Goal: Task Accomplishment & Management: Manage account settings

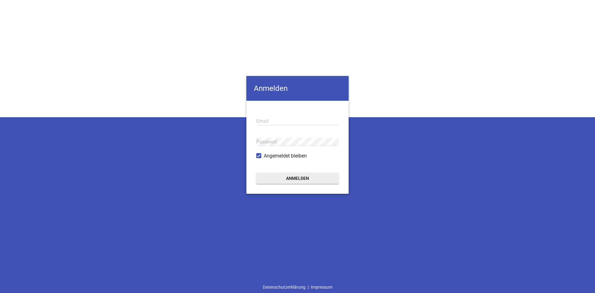
type input "[EMAIL_ADDRESS][PERSON_NAME][DOMAIN_NAME]"
click at [301, 176] on button "Anmelden" at bounding box center [297, 178] width 82 height 11
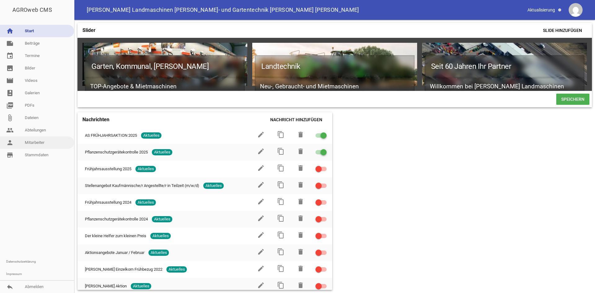
click at [26, 143] on link "person Mitarbeiter" at bounding box center [37, 142] width 74 height 12
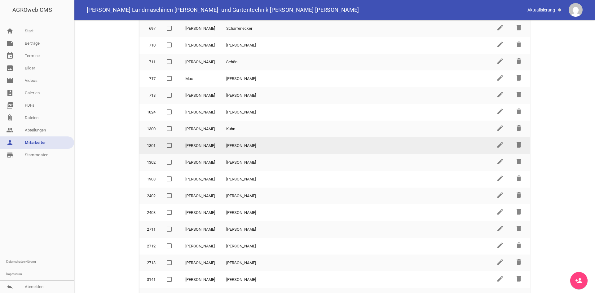
scroll to position [105, 0]
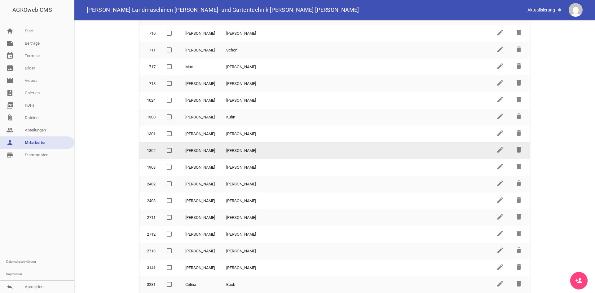
click at [262, 146] on td "[PERSON_NAME]" at bounding box center [356, 150] width 270 height 17
click at [498, 150] on icon "edit" at bounding box center [500, 149] width 7 height 7
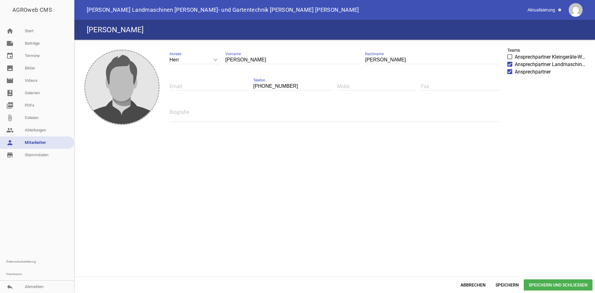
click at [535, 282] on span "Speichern und Schließen" at bounding box center [558, 284] width 69 height 11
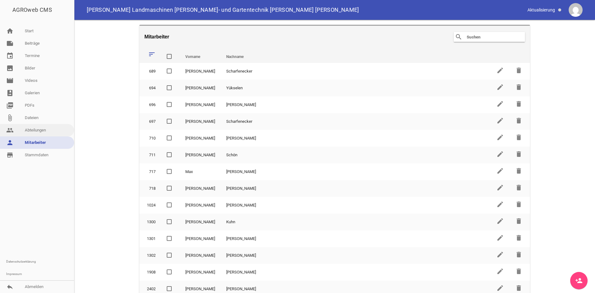
click at [44, 131] on link "people Abteilungen" at bounding box center [37, 130] width 74 height 12
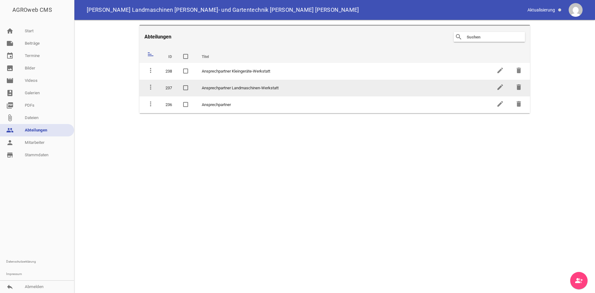
click at [226, 89] on td "Ansprechpartner Landmaschinen-Werkstatt" at bounding box center [343, 88] width 295 height 17
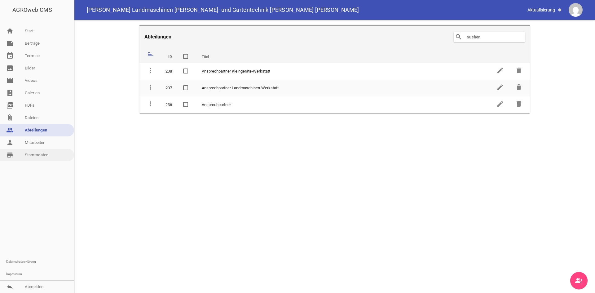
click at [46, 158] on link "store_mall_directory Stammdaten" at bounding box center [37, 155] width 74 height 12
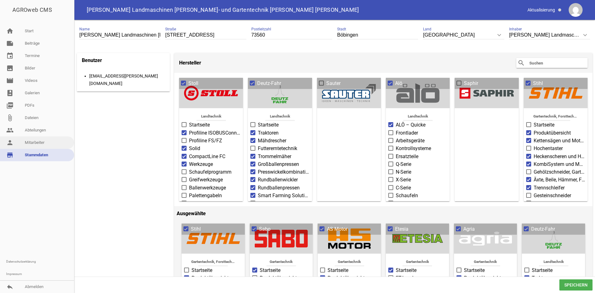
click at [34, 142] on link "person Mitarbeiter" at bounding box center [37, 142] width 74 height 12
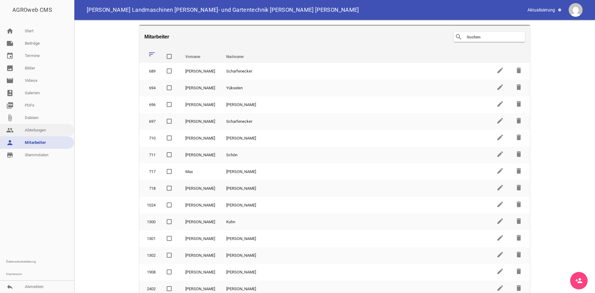
click at [37, 130] on link "people Abteilungen" at bounding box center [37, 130] width 74 height 12
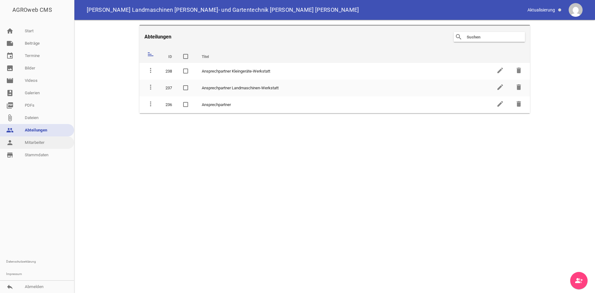
click at [34, 143] on link "person Mitarbeiter" at bounding box center [37, 142] width 74 height 12
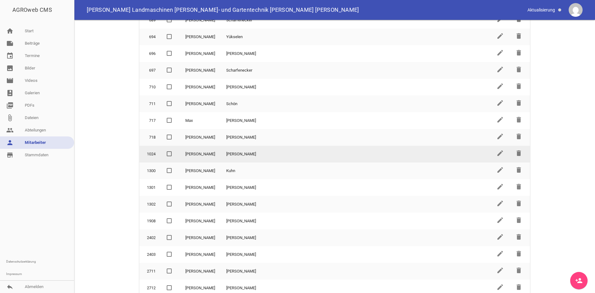
scroll to position [105, 0]
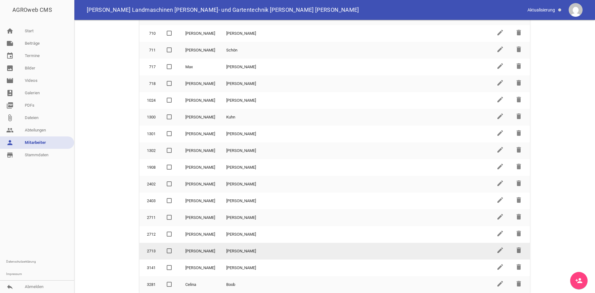
click at [497, 254] on link "edit" at bounding box center [500, 252] width 7 height 5
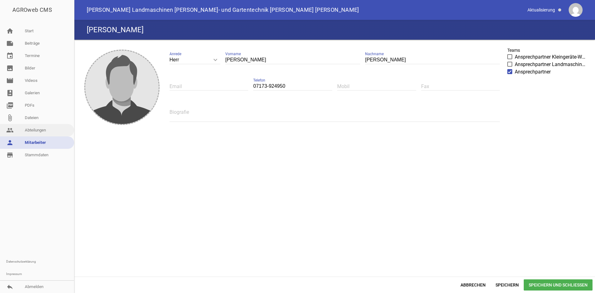
click at [41, 133] on link "people Abteilungen" at bounding box center [37, 130] width 74 height 12
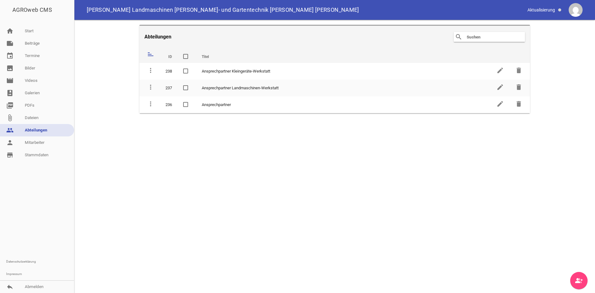
click at [473, 38] on input "text" at bounding box center [491, 36] width 50 height 7
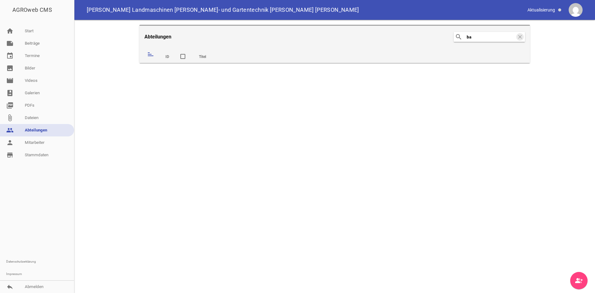
type input "b"
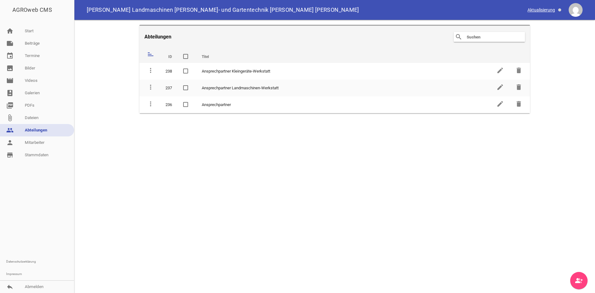
click at [541, 11] on span at bounding box center [545, 10] width 39 height 11
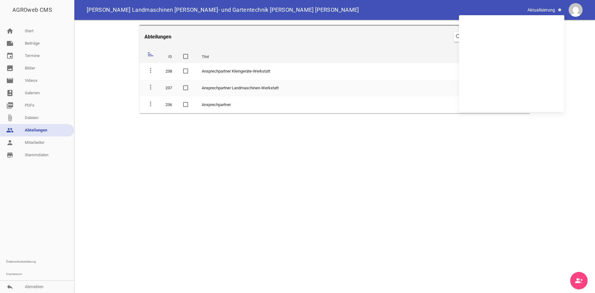
click at [544, 139] on main "Abteilungen search clear sort ID Titel delete more_vert 238 Ansprechpartner Kle…" at bounding box center [334, 156] width 521 height 273
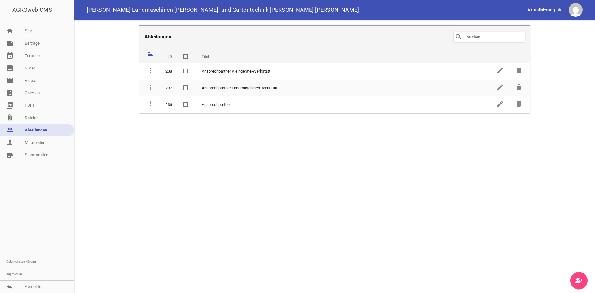
click at [362, 151] on main "Abteilungen search clear sort ID Titel delete more_vert 238 Ansprechpartner Kle…" at bounding box center [334, 156] width 521 height 273
click at [549, 13] on span at bounding box center [545, 10] width 39 height 11
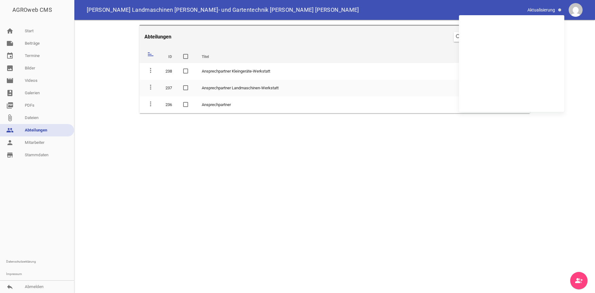
click at [559, 153] on main "Abteilungen search clear sort ID Titel delete more_vert 238 Ansprechpartner Kle…" at bounding box center [334, 156] width 521 height 273
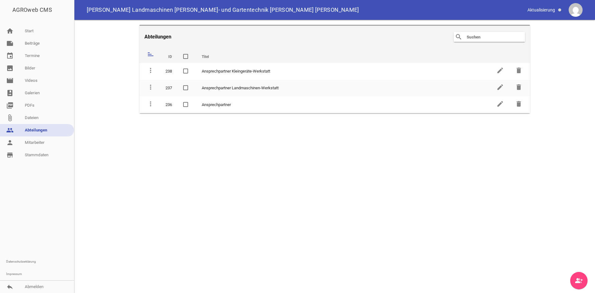
click at [386, 208] on main "Abteilungen search clear sort ID Titel delete more_vert 238 Ansprechpartner Kle…" at bounding box center [334, 156] width 521 height 273
click at [41, 146] on link "person Mitarbeiter" at bounding box center [37, 142] width 74 height 12
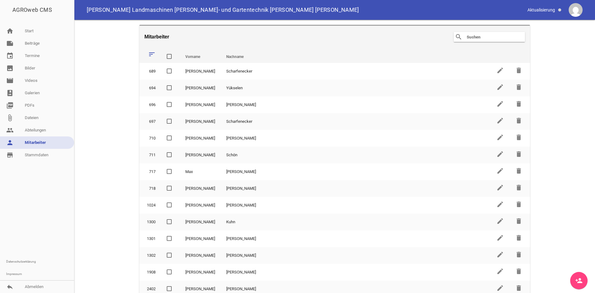
click at [153, 52] on icon "sort" at bounding box center [151, 54] width 7 height 7
click at [152, 54] on icon "sort" at bounding box center [151, 54] width 7 height 7
click at [152, 56] on icon "sort" at bounding box center [151, 54] width 7 height 7
click at [150, 52] on icon "sort" at bounding box center [151, 54] width 7 height 7
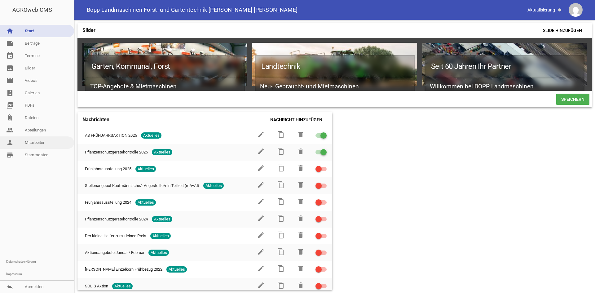
click at [45, 145] on link "person Mitarbeiter" at bounding box center [37, 142] width 74 height 12
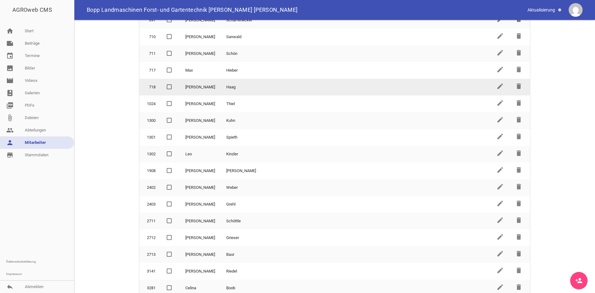
scroll to position [105, 0]
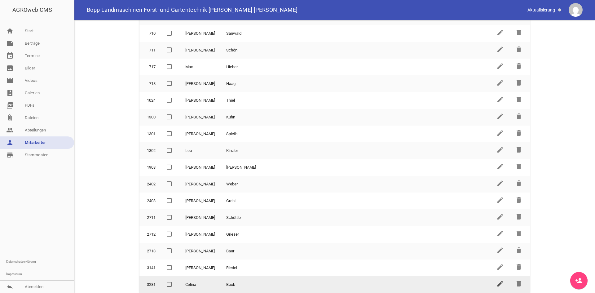
click at [498, 282] on icon "edit" at bounding box center [500, 283] width 7 height 7
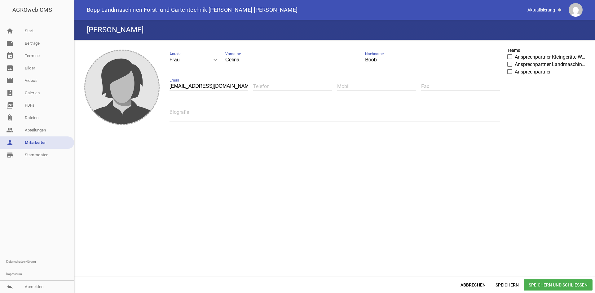
click at [562, 282] on span "Speichern und Schließen" at bounding box center [558, 284] width 69 height 11
